Goal: Task Accomplishment & Management: Manage account settings

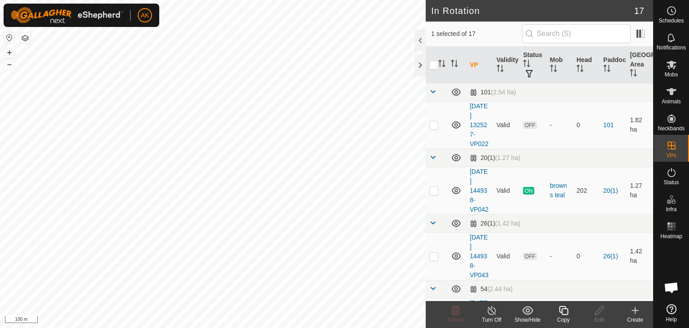
click at [493, 313] on icon at bounding box center [492, 310] width 8 height 9
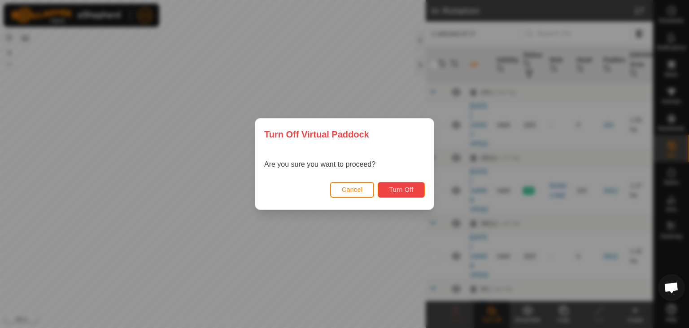
click at [402, 190] on span "Turn Off" at bounding box center [401, 189] width 25 height 7
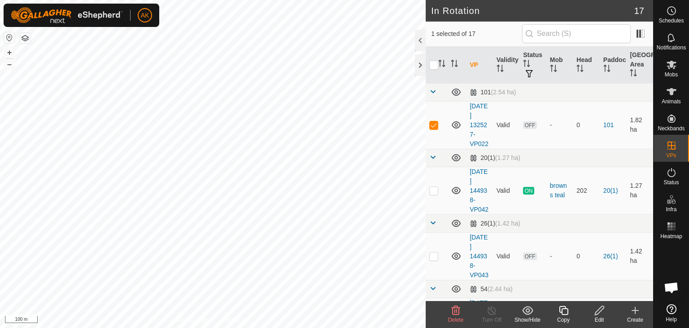
click at [453, 313] on icon at bounding box center [456, 310] width 11 height 11
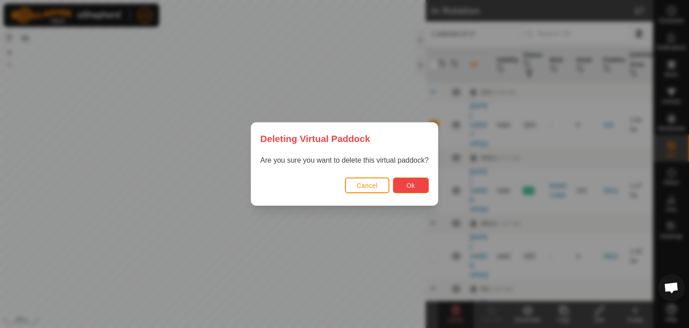
click at [415, 182] on span "Ok" at bounding box center [411, 185] width 9 height 7
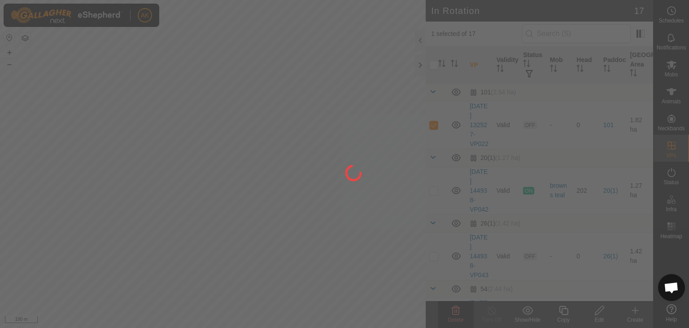
checkbox input "false"
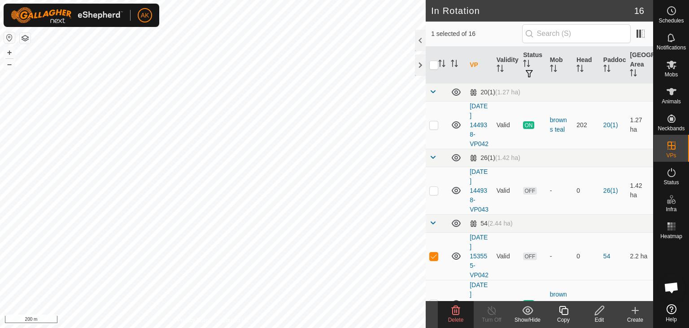
click at [457, 320] on span "Delete" at bounding box center [456, 319] width 16 height 6
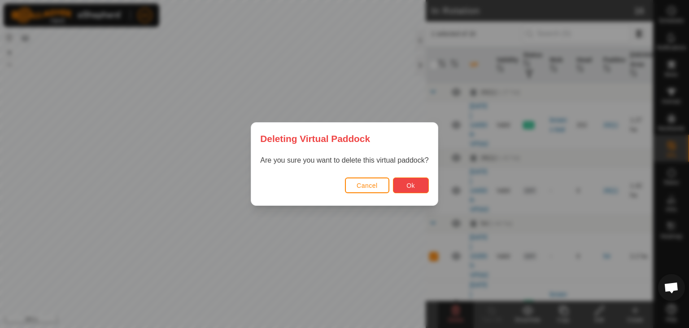
click at [405, 184] on button "Ok" at bounding box center [411, 185] width 36 height 16
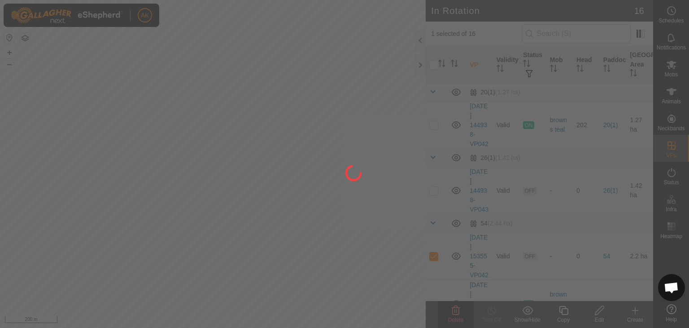
checkbox input "false"
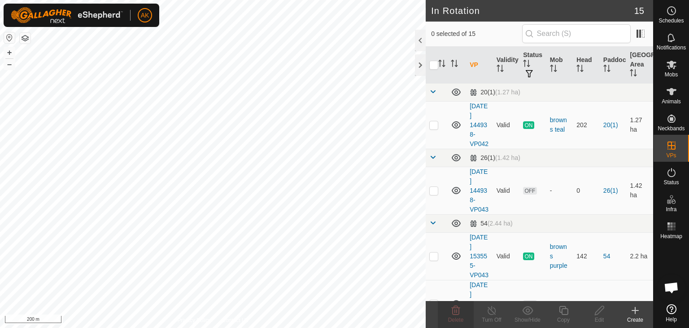
checkbox input "true"
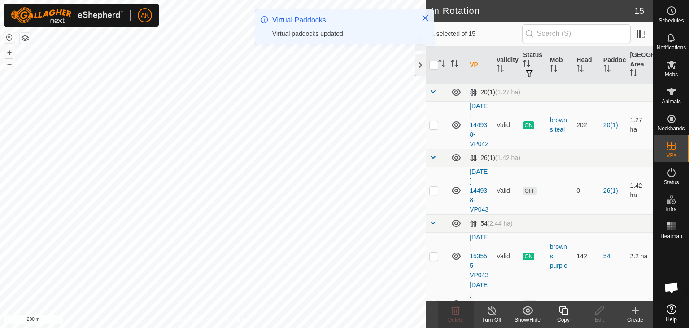
checkbox input "false"
checkbox input "true"
checkbox input "false"
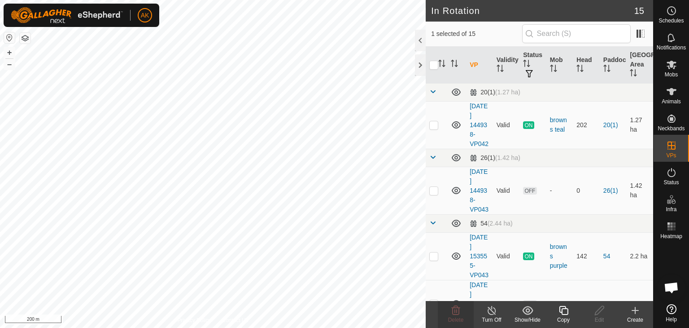
checkbox input "false"
checkbox input "true"
checkbox input "false"
click at [460, 317] on span "Delete" at bounding box center [456, 319] width 16 height 6
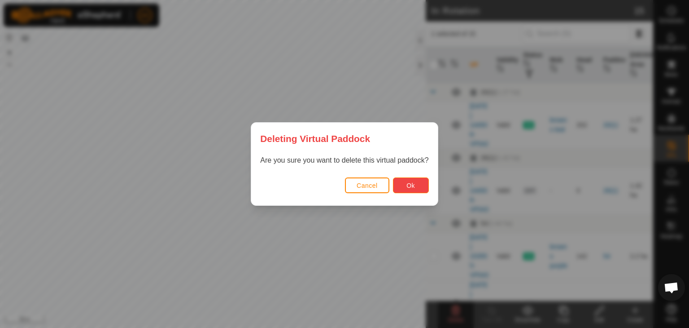
click at [403, 189] on button "Ok" at bounding box center [411, 185] width 36 height 16
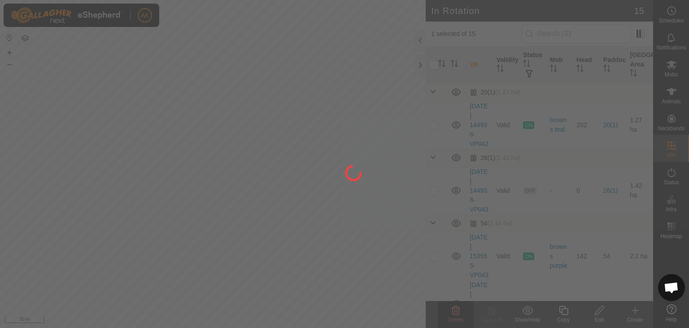
checkbox input "false"
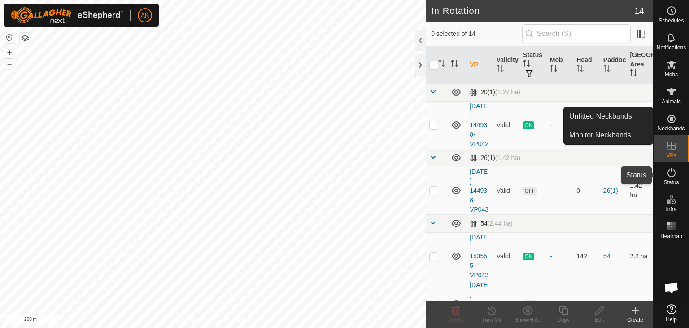
drag, startPoint x: 672, startPoint y: 178, endPoint x: 674, endPoint y: 171, distance: 7.7
click at [672, 178] on es-activation-svg-icon at bounding box center [672, 172] width 16 height 14
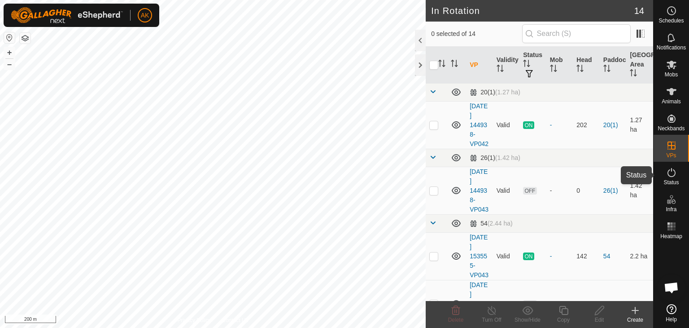
click at [674, 171] on icon at bounding box center [672, 172] width 11 height 11
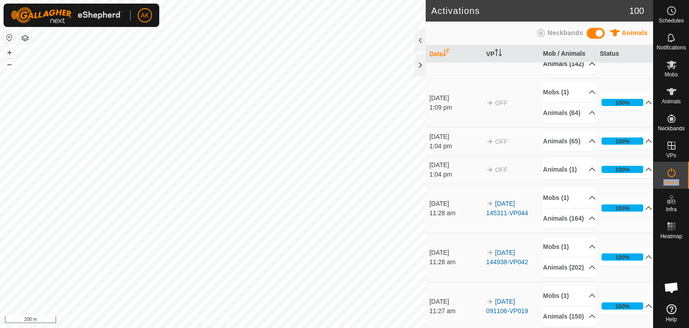
scroll to position [45, 0]
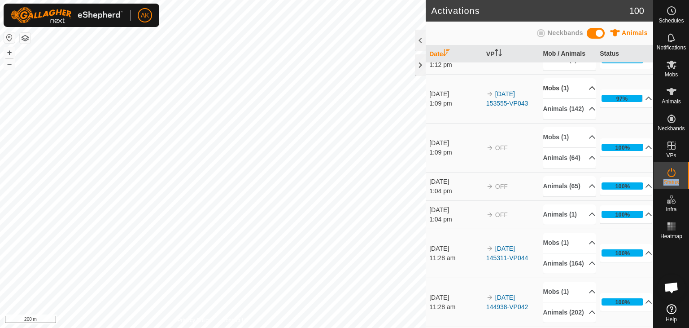
click at [556, 98] on p-accordion-header "Mobs (1)" at bounding box center [570, 88] width 53 height 20
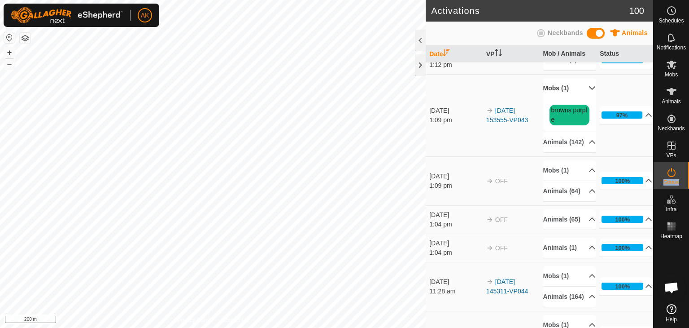
click at [556, 98] on p-accordion-header "Mobs (1)" at bounding box center [570, 88] width 53 height 20
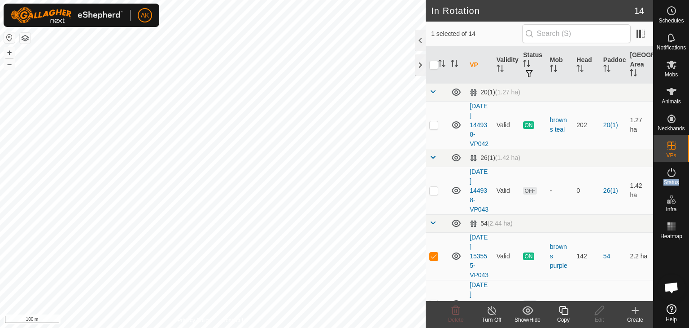
checkbox input "false"
checkbox input "true"
click at [434, 194] on p-checkbox at bounding box center [434, 190] width 9 height 7
checkbox input "false"
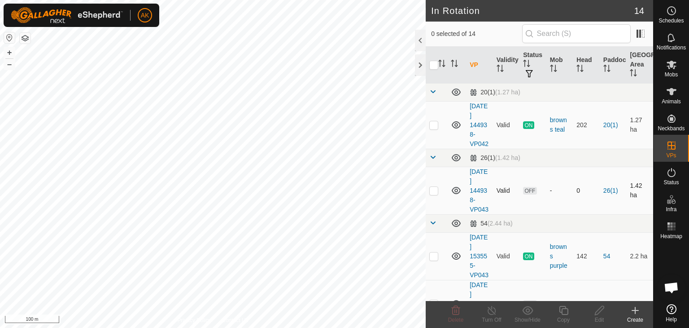
click at [433, 194] on p-checkbox at bounding box center [434, 190] width 9 height 7
checkbox input "true"
click at [673, 70] on es-mob-svg-icon at bounding box center [672, 64] width 16 height 14
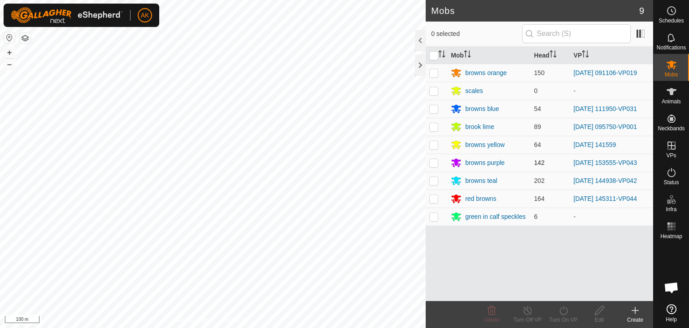
click at [434, 164] on p-checkbox at bounding box center [434, 162] width 9 height 7
click at [436, 159] on p-checkbox at bounding box center [434, 162] width 9 height 7
checkbox input "false"
click at [637, 161] on link "[DATE] 153555-VP043" at bounding box center [605, 162] width 63 height 7
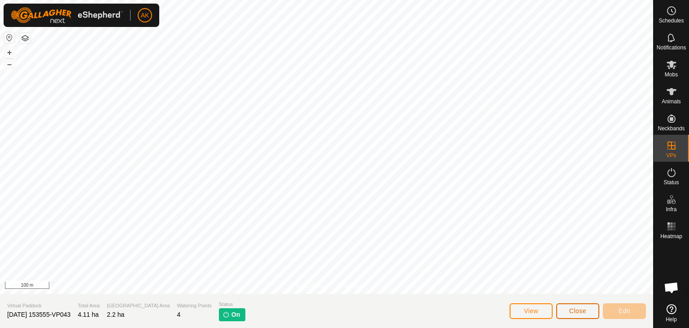
click at [594, 311] on button "Close" at bounding box center [578, 311] width 43 height 16
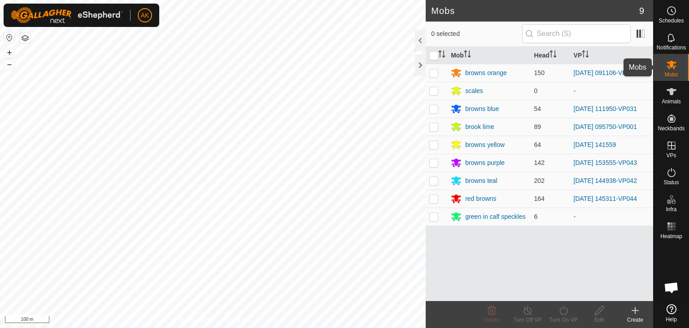
click at [673, 65] on icon at bounding box center [672, 65] width 10 height 9
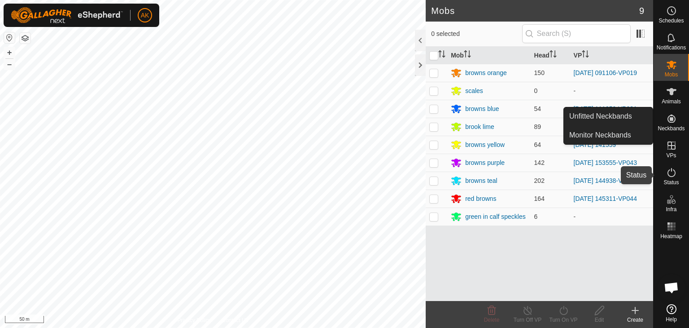
click at [669, 172] on icon at bounding box center [672, 172] width 11 height 11
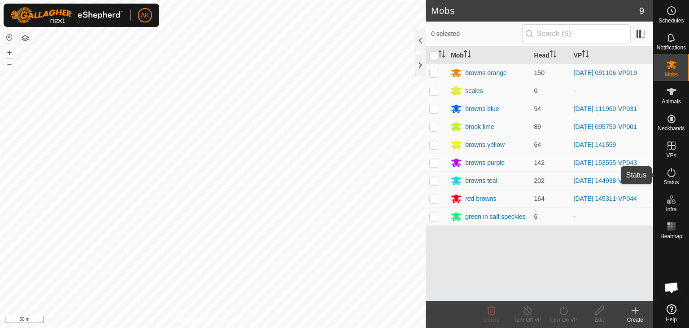
click at [669, 172] on icon at bounding box center [672, 172] width 11 height 11
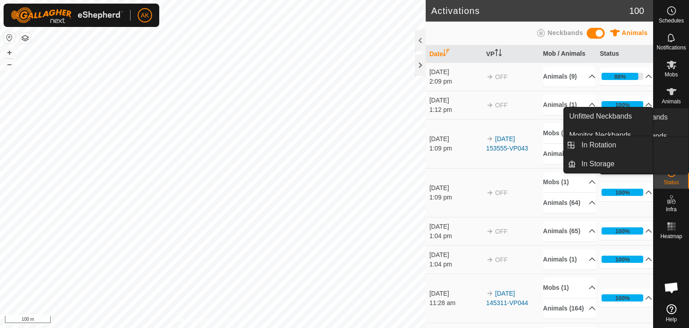
click at [671, 172] on icon at bounding box center [672, 172] width 11 height 11
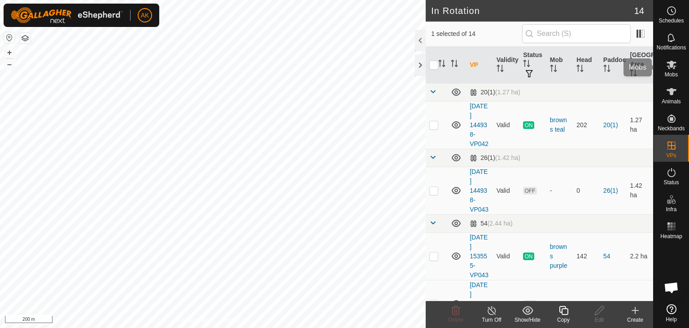
click at [671, 69] on icon at bounding box center [672, 64] width 11 height 11
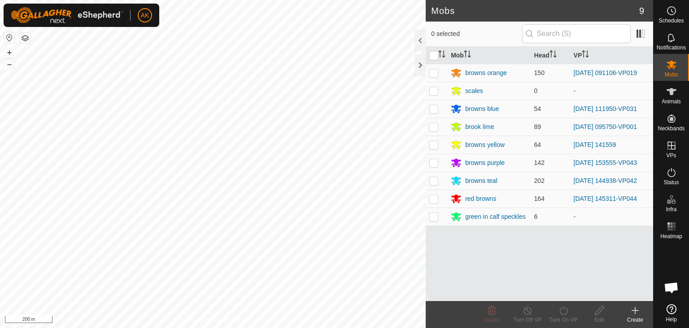
click at [671, 69] on icon at bounding box center [672, 64] width 11 height 11
click at [434, 73] on p-checkbox at bounding box center [434, 72] width 9 height 7
checkbox input "true"
click at [562, 311] on icon at bounding box center [563, 310] width 11 height 11
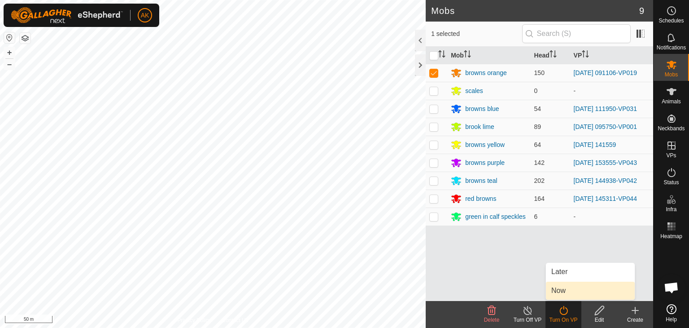
click at [559, 289] on link "Now" at bounding box center [590, 290] width 89 height 18
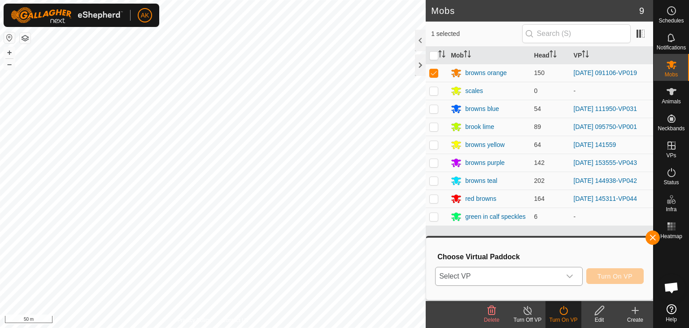
click at [542, 277] on span "Select VP" at bounding box center [498, 276] width 125 height 18
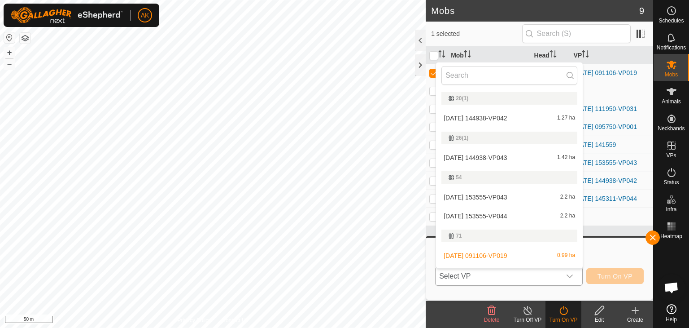
scroll to position [15, 0]
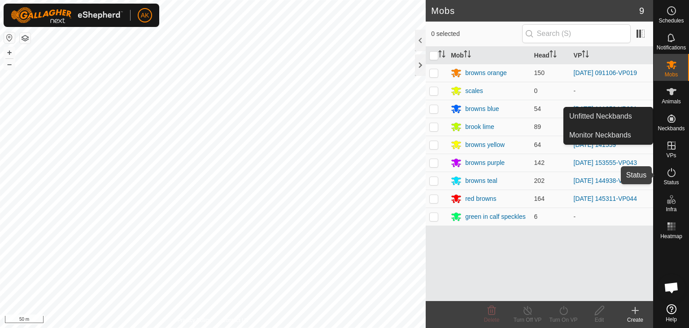
drag, startPoint x: 673, startPoint y: 176, endPoint x: 672, endPoint y: 172, distance: 4.6
click at [673, 176] on icon at bounding box center [672, 172] width 8 height 9
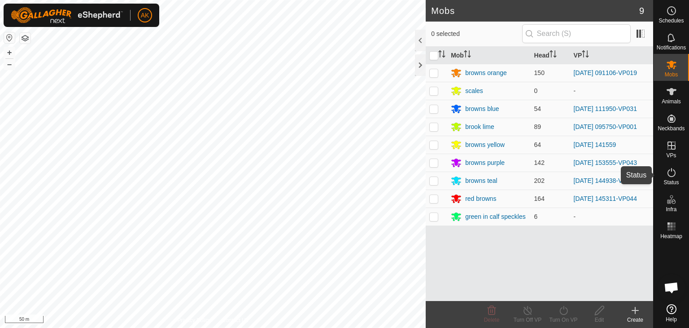
click at [672, 172] on icon at bounding box center [672, 172] width 11 height 11
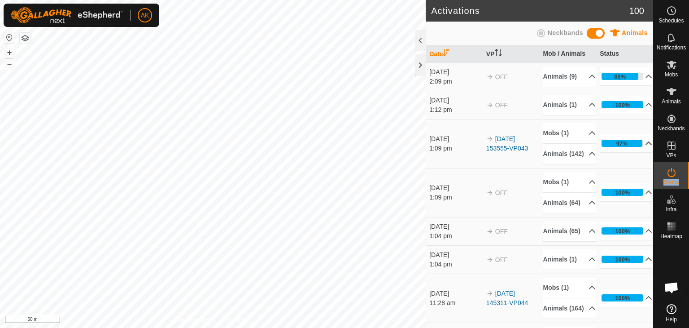
click at [645, 147] on icon at bounding box center [648, 143] width 7 height 7
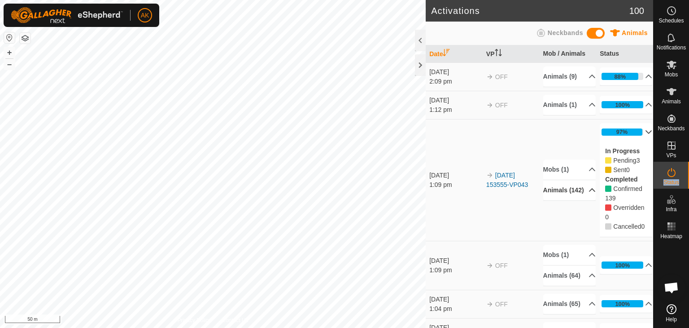
click at [577, 200] on p-accordion-header "Animals (142)" at bounding box center [570, 190] width 53 height 20
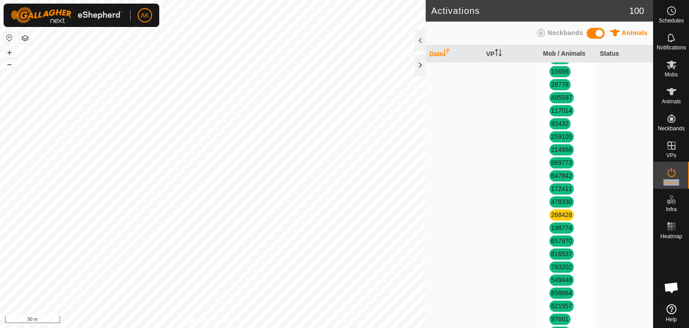
scroll to position [224, 0]
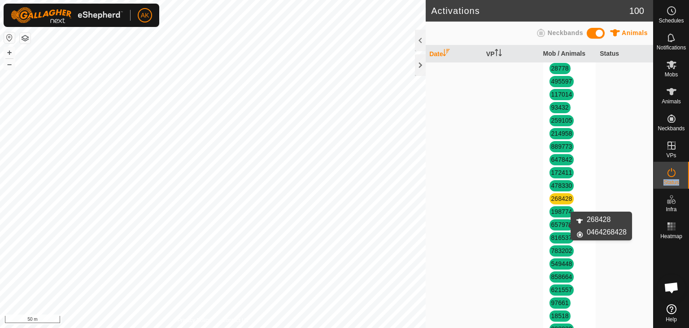
click at [558, 202] on link "268428" at bounding box center [562, 198] width 21 height 7
